Goal: Task Accomplishment & Management: Manage account settings

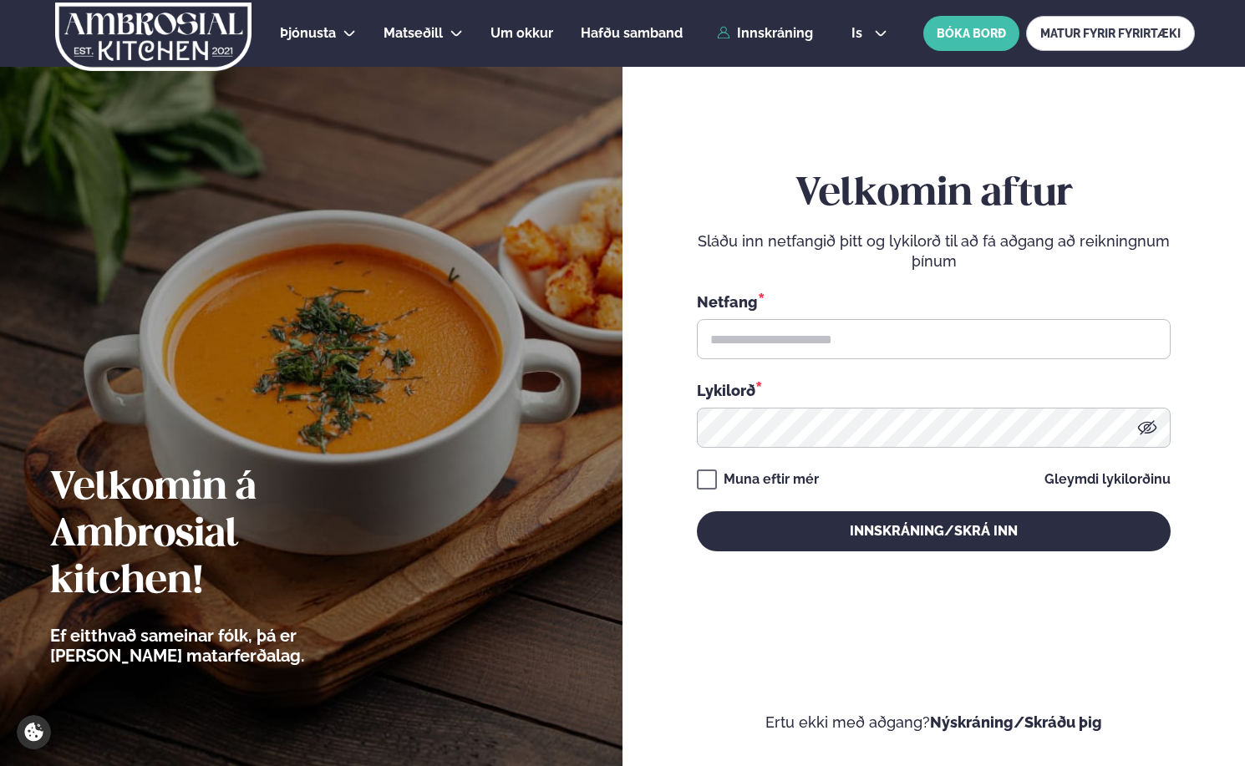
click at [864, 22] on div "is en is BÓKA BORÐ MATUR FYRIR FYRIRTÆKI" at bounding box center [1016, 33] width 357 height 35
click at [863, 26] on div "is en is BÓKA BORÐ MATUR FYRIR FYRIRTÆKI" at bounding box center [1016, 33] width 357 height 35
click at [870, 40] on div "is en is BÓKA BORÐ MATUR FYRIR FYRIRTÆKI" at bounding box center [1016, 33] width 357 height 35
click at [868, 35] on button "is" at bounding box center [869, 33] width 63 height 13
click at [872, 70] on link "en" at bounding box center [869, 63] width 63 height 33
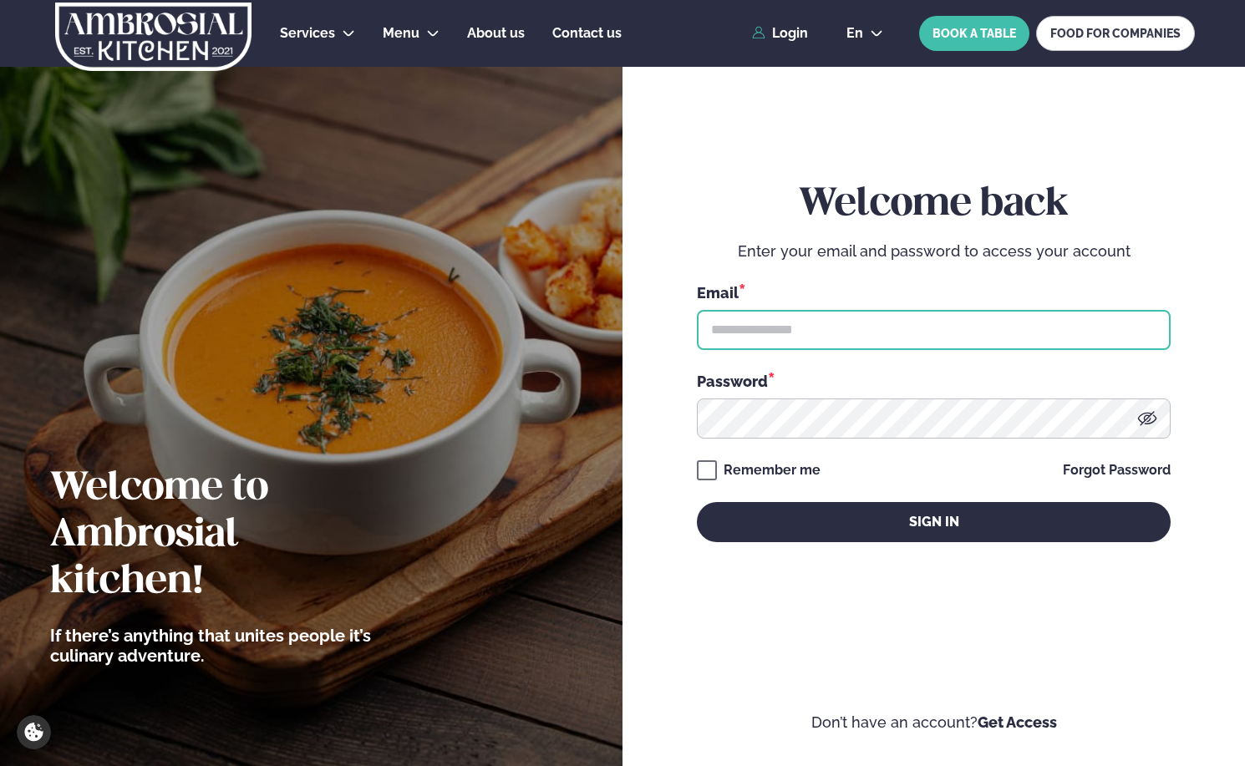
click at [767, 335] on input "text" at bounding box center [934, 330] width 474 height 40
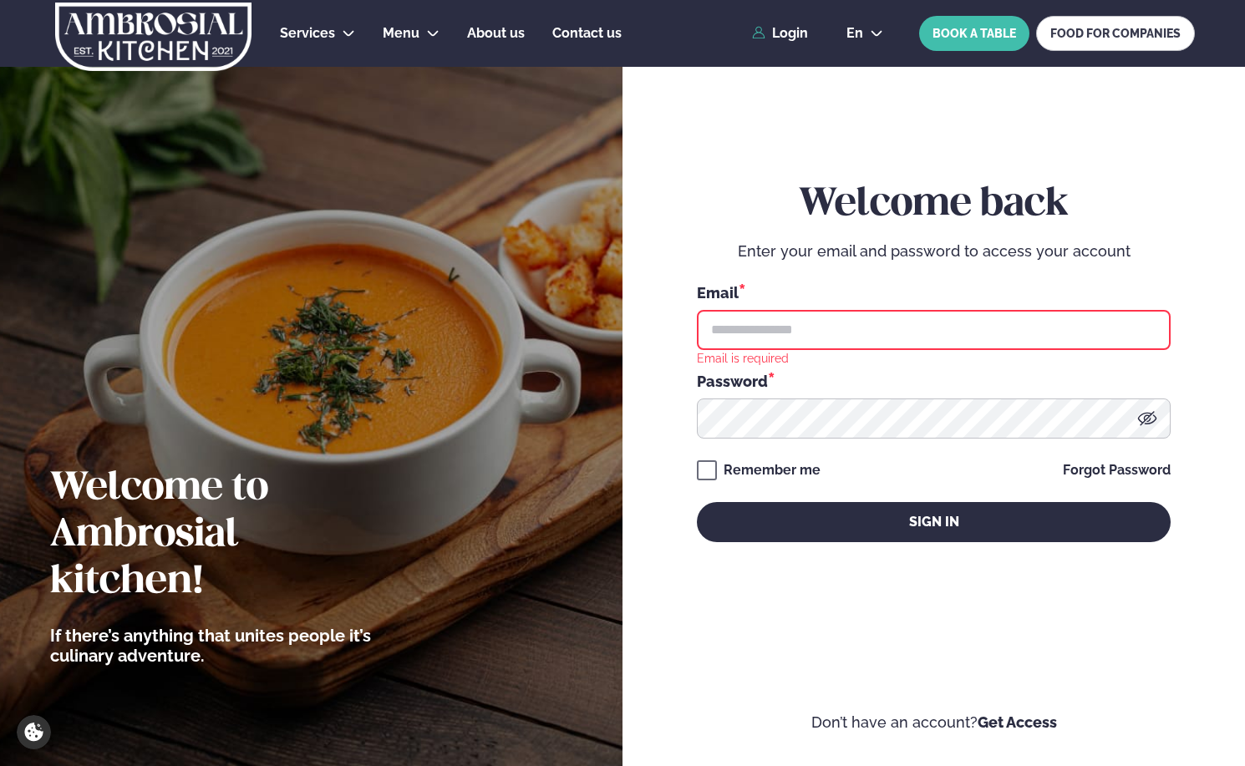
type input "**********"
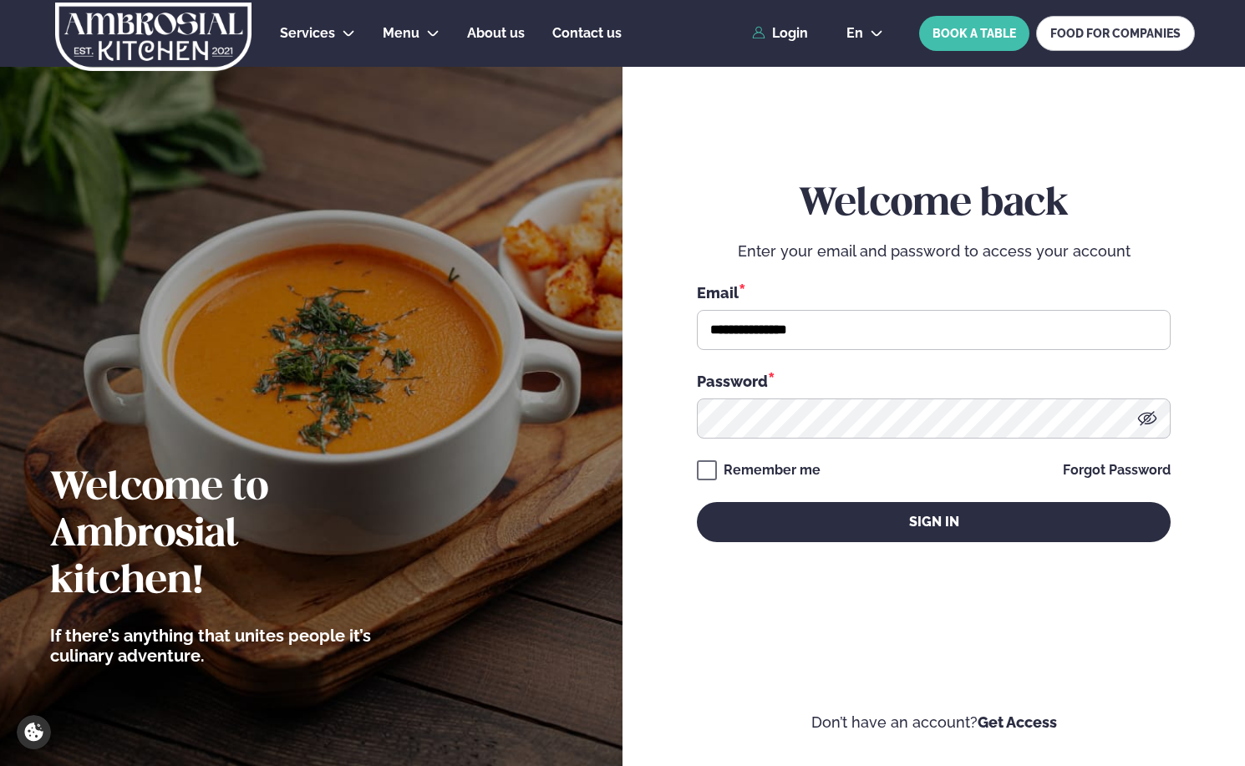
click at [778, 544] on div "**********" at bounding box center [934, 361] width 474 height 675
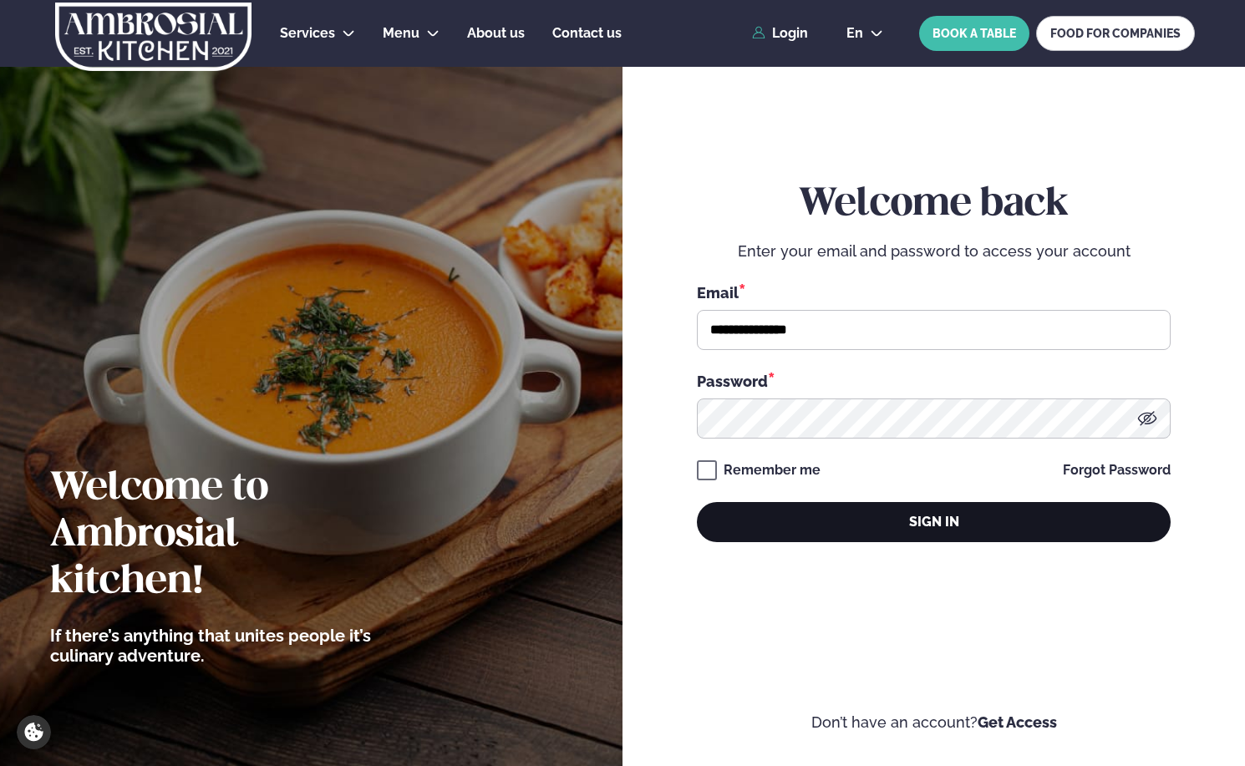
click at [778, 538] on button "Sign in" at bounding box center [934, 522] width 474 height 40
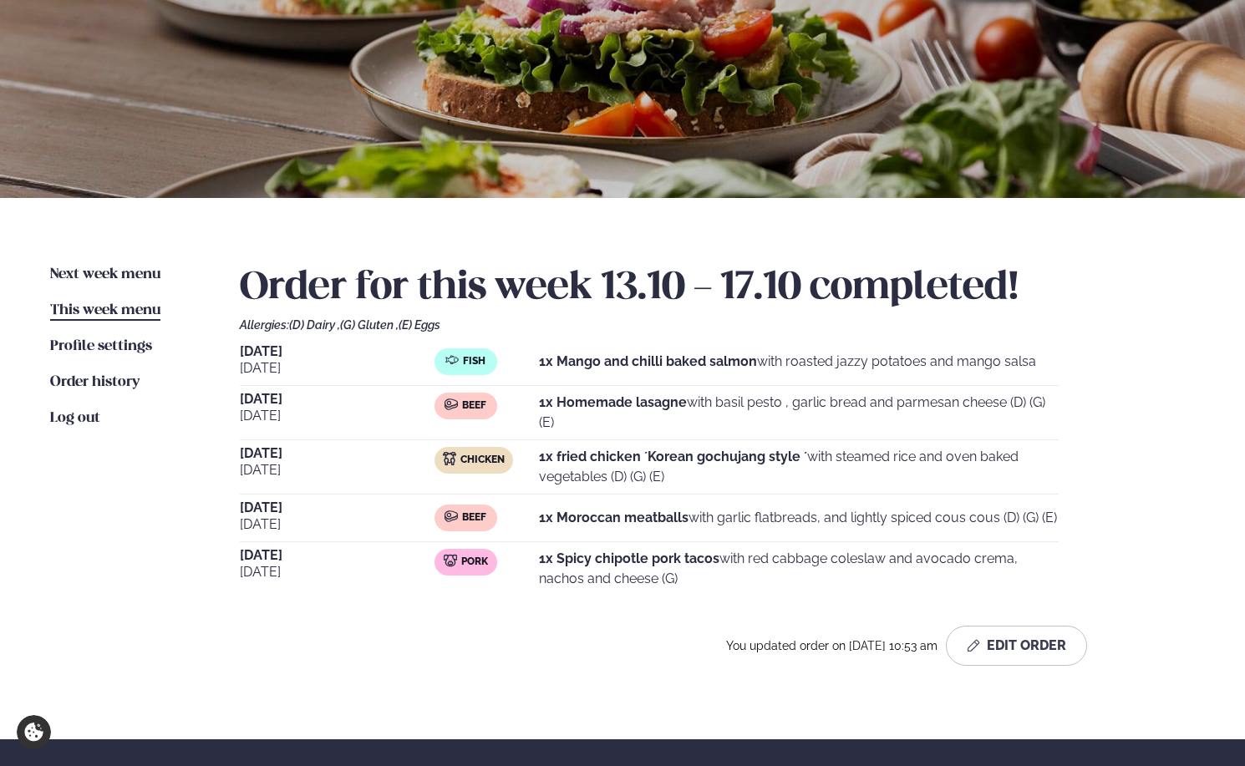
scroll to position [174, 0]
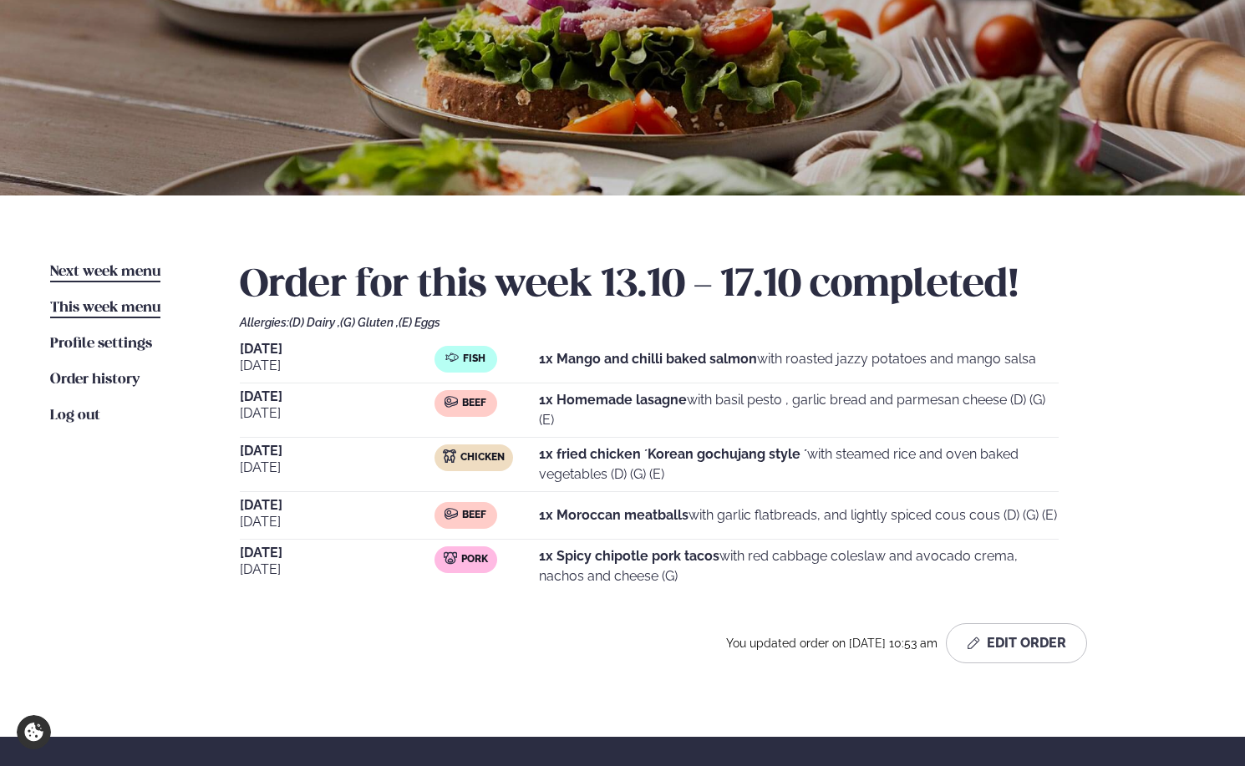
click at [127, 271] on span "Next week menu" at bounding box center [105, 272] width 110 height 14
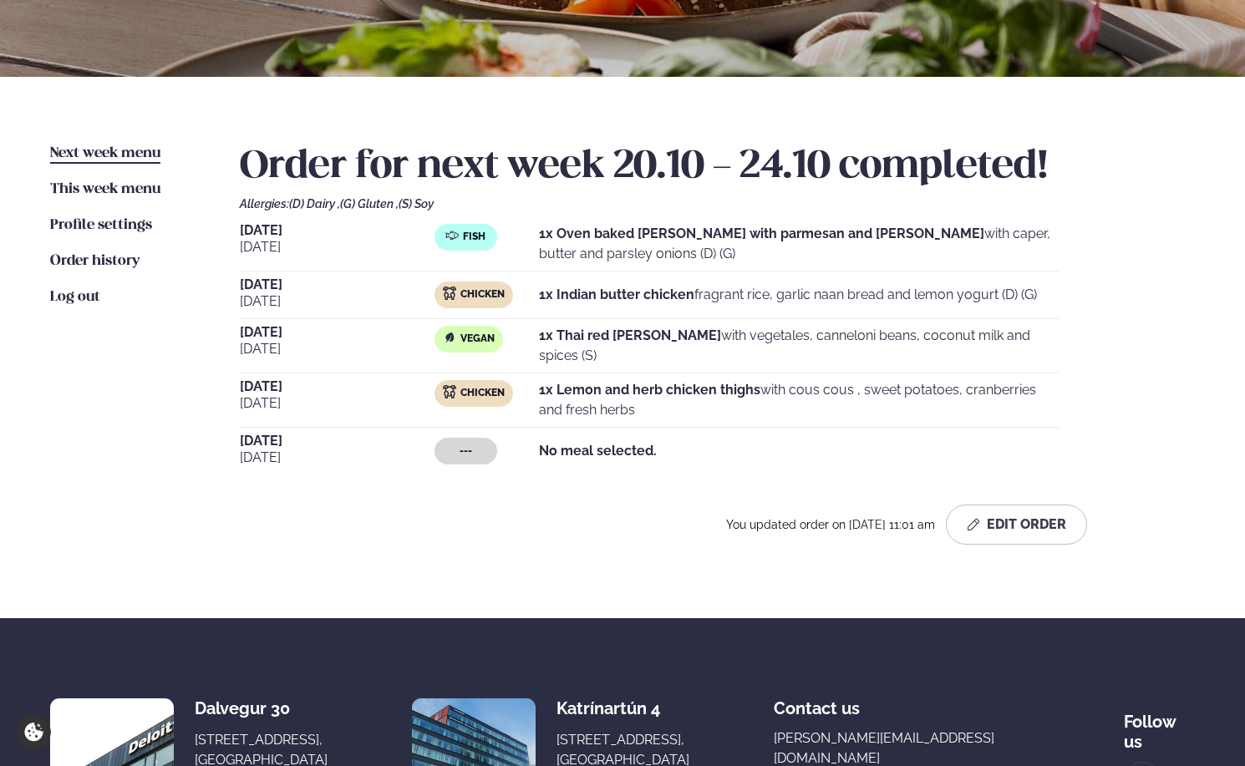
scroll to position [306, 0]
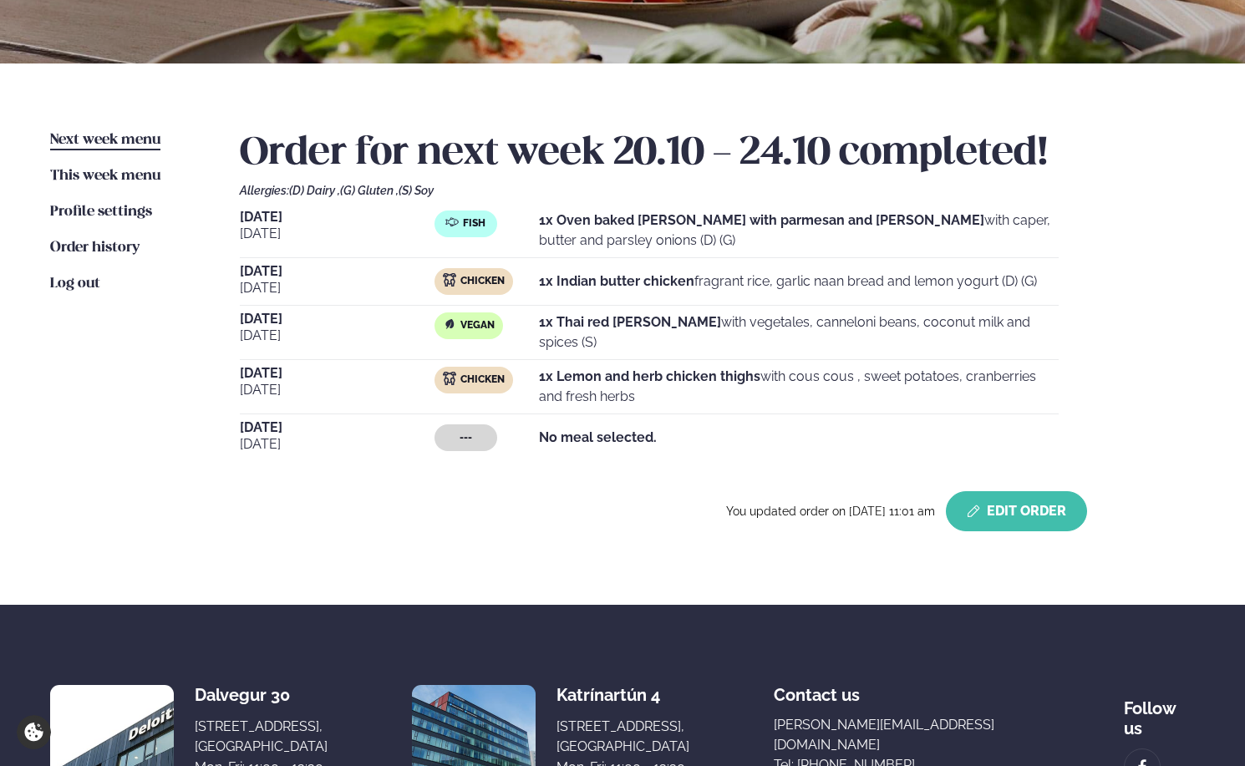
click at [1002, 509] on button "Edit Order" at bounding box center [1016, 511] width 141 height 40
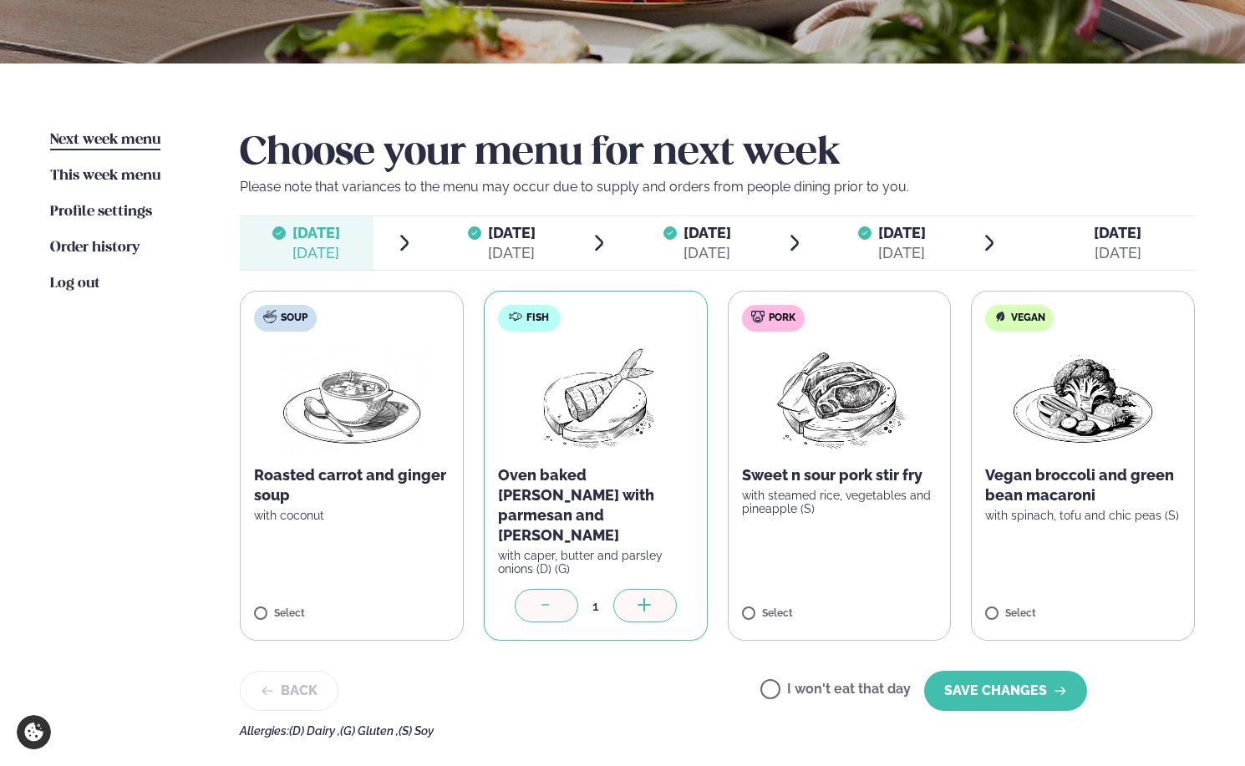
click at [1065, 277] on div "Choose your menu for next week Please note that variances to the menu may occur…" at bounding box center [717, 433] width 955 height 607
click at [1073, 258] on span "[DATE] [DATE]" at bounding box center [1107, 242] width 175 height 53
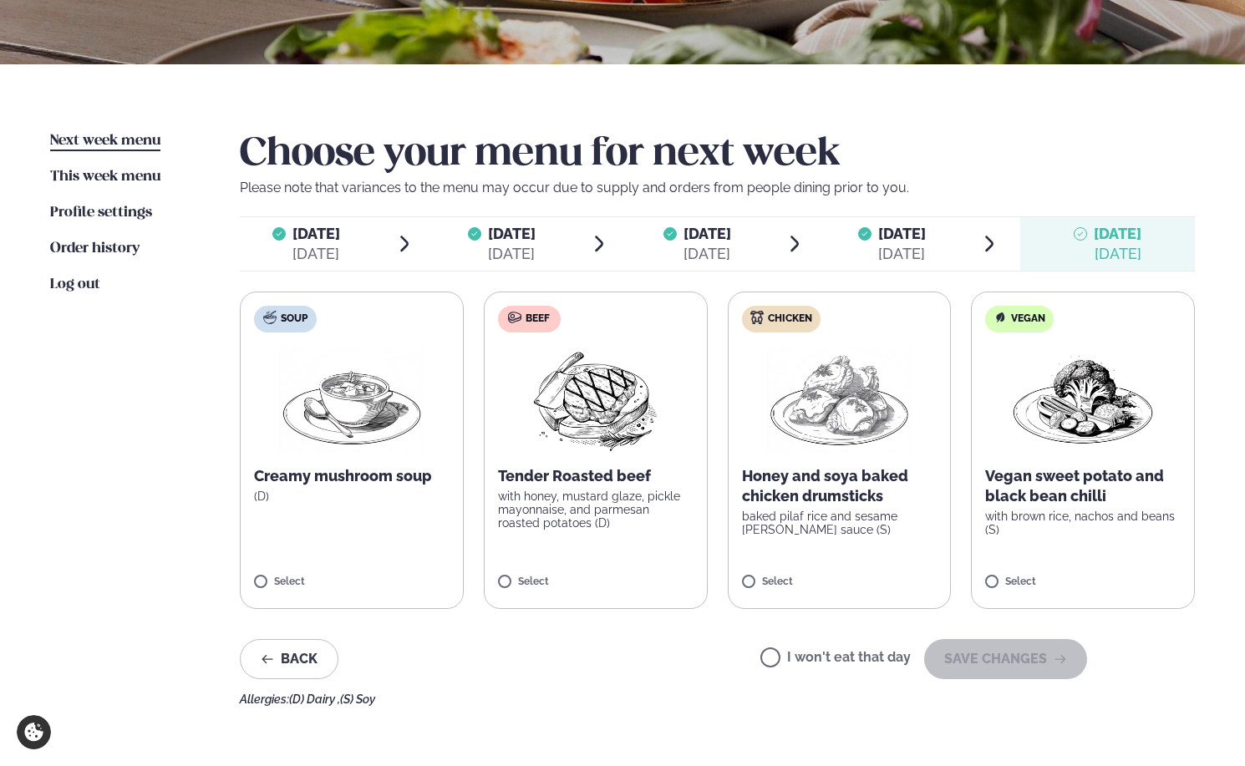
scroll to position [308, 0]
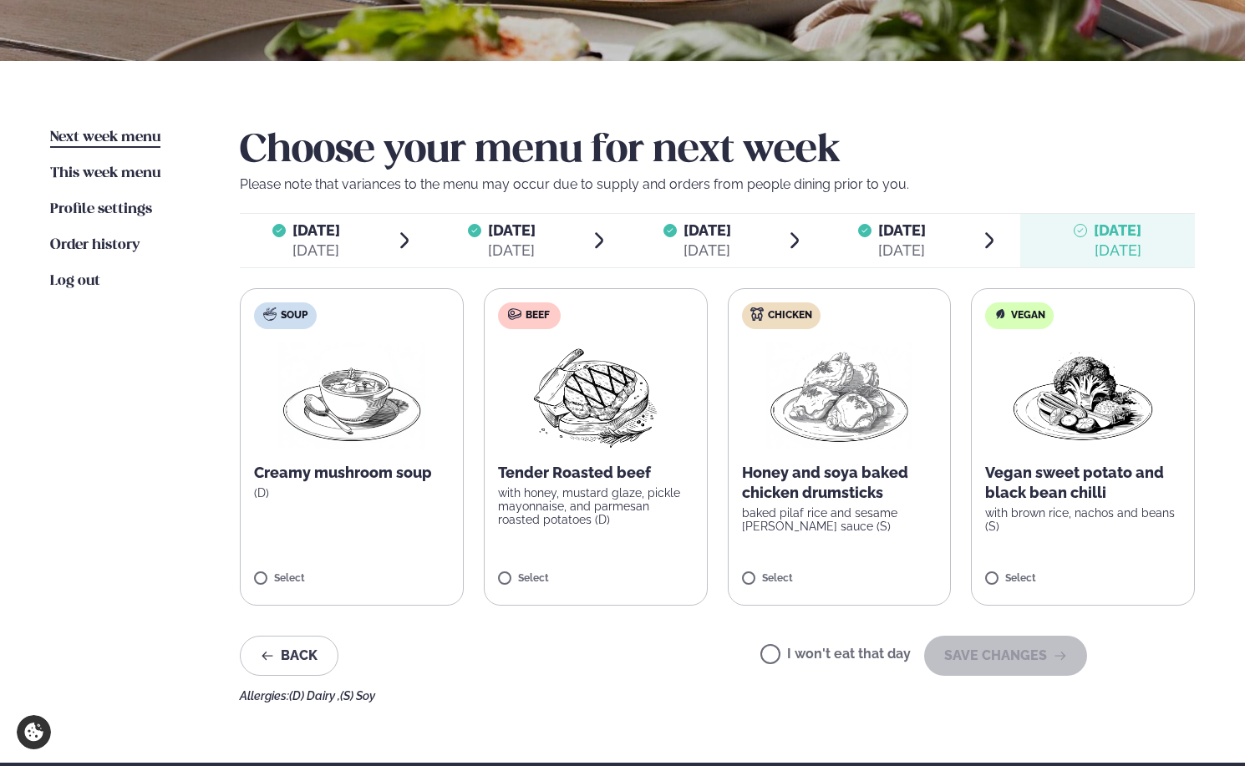
click at [526, 443] on img at bounding box center [595, 396] width 148 height 107
click at [592, 511] on p "with honey, mustard glaze, pickle mayonnaise, and parmesan roasted potatoes (D)" at bounding box center [596, 506] width 196 height 40
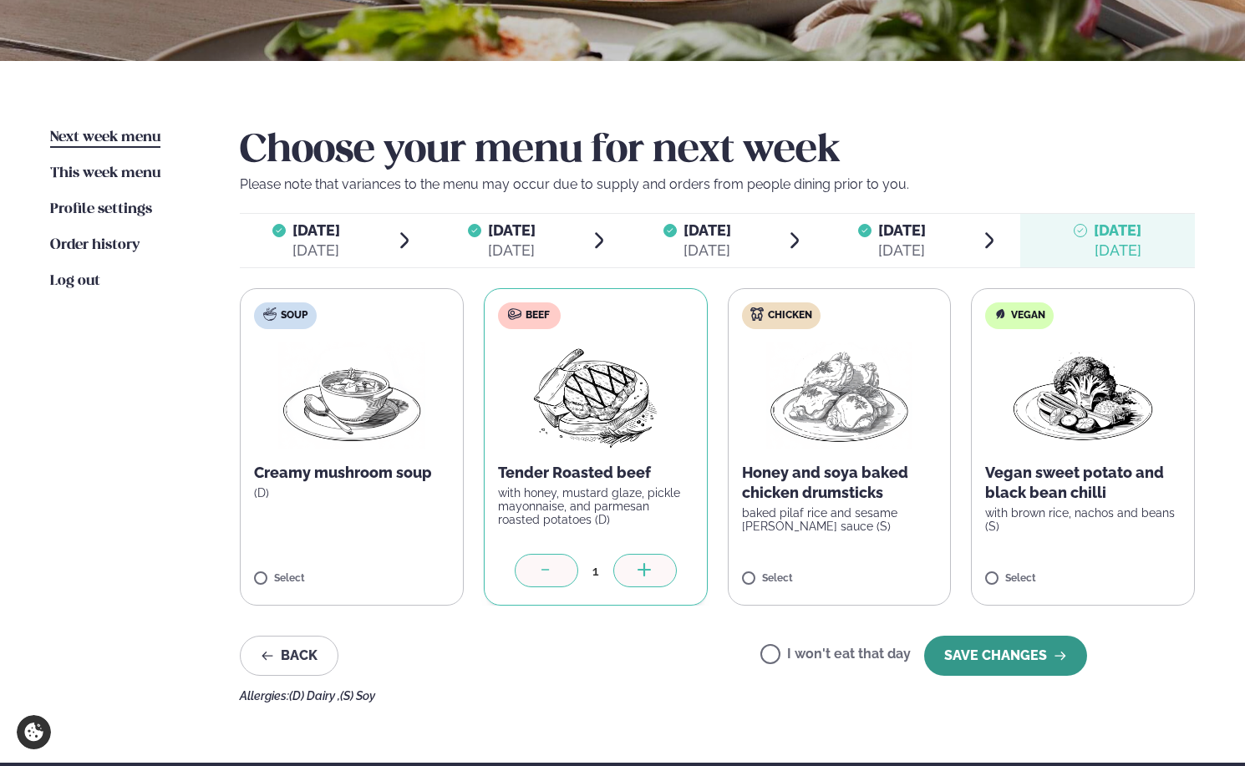
click at [1030, 656] on button "SAVE CHANGES" at bounding box center [1005, 656] width 163 height 40
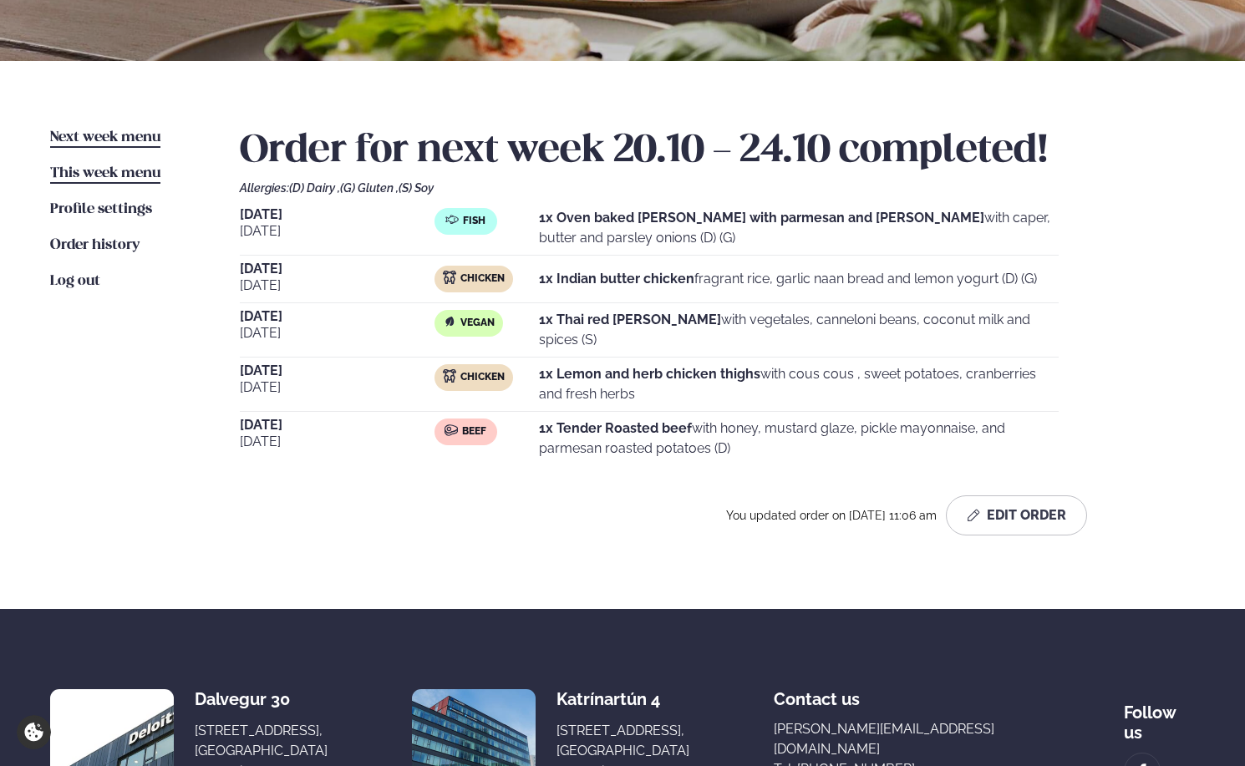
click at [91, 175] on span "This week menu" at bounding box center [105, 173] width 110 height 14
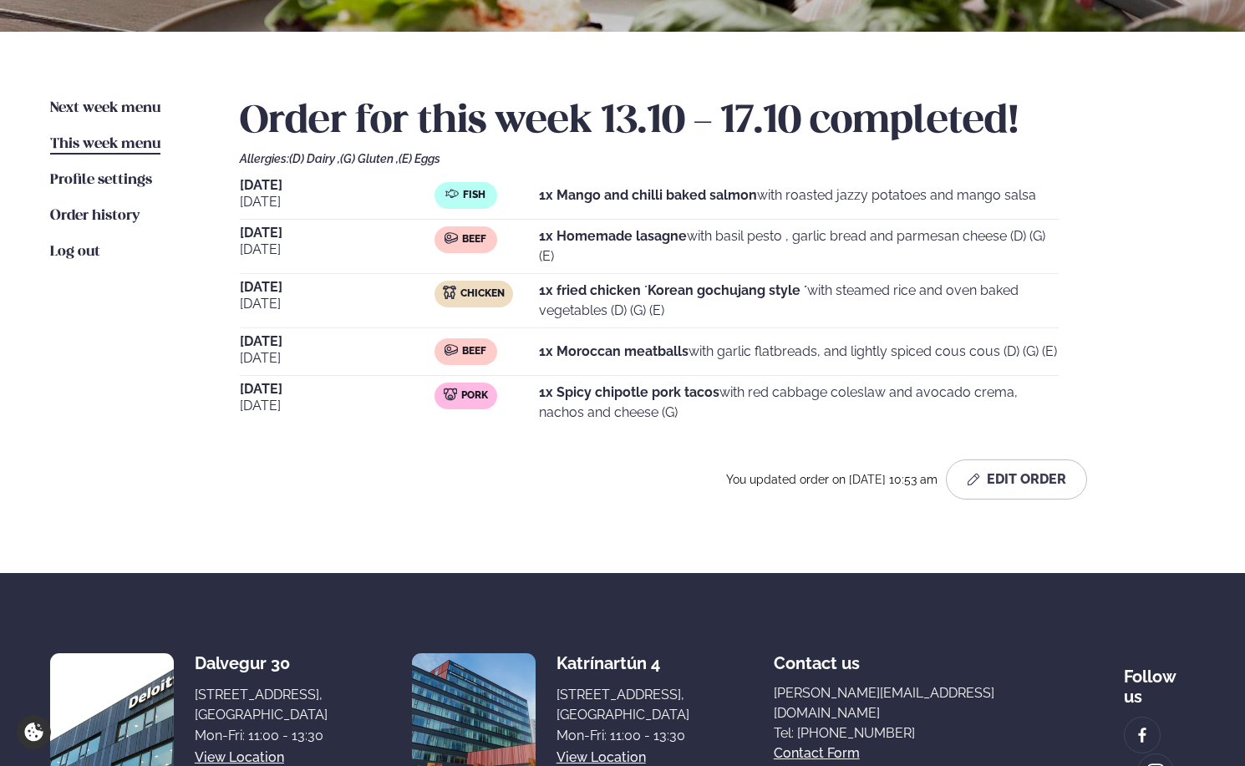
scroll to position [349, 0]
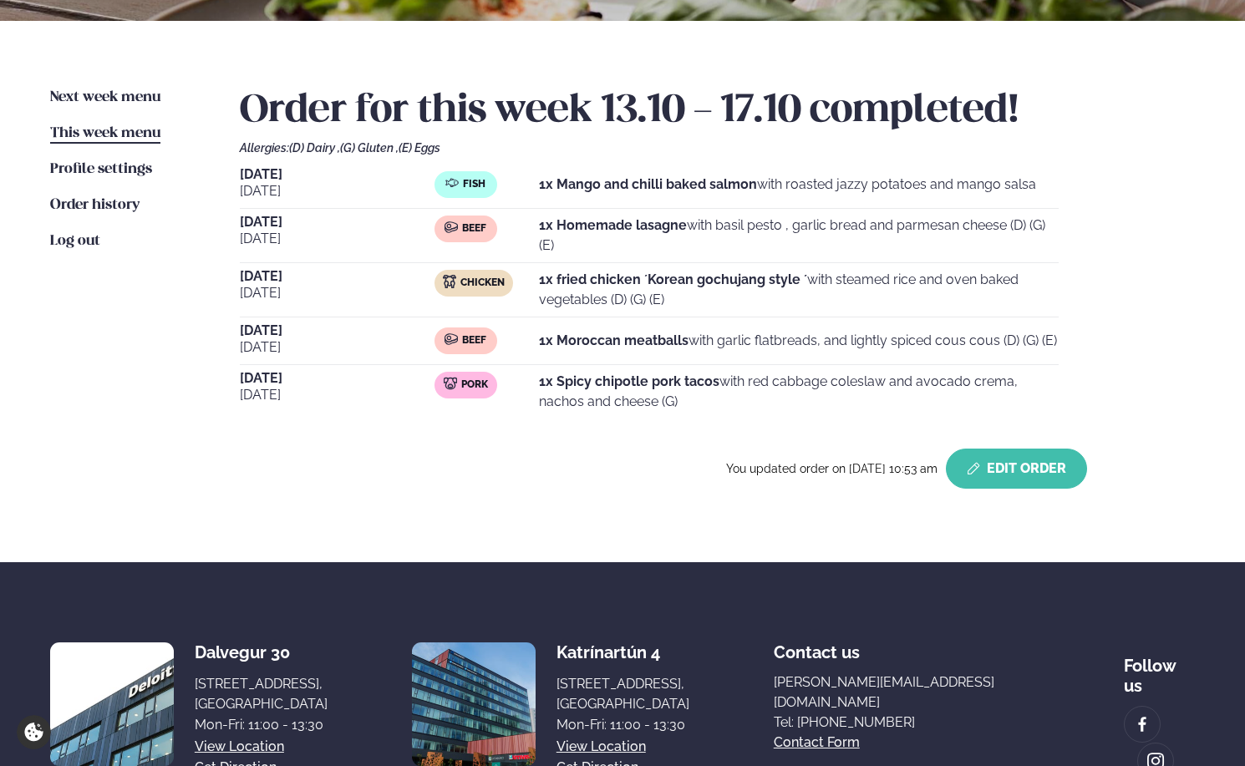
click at [984, 487] on button "Edit Order" at bounding box center [1016, 469] width 141 height 40
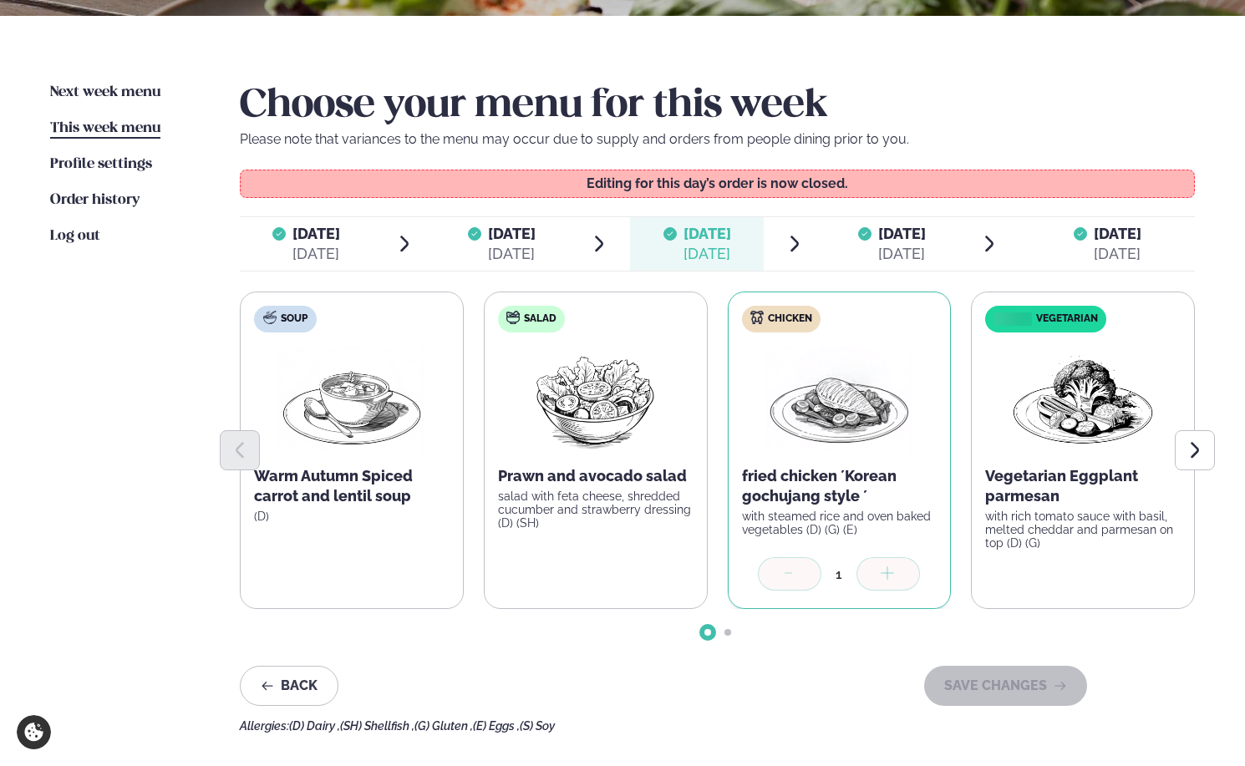
scroll to position [352, 0]
